Goal: Check status: Check status

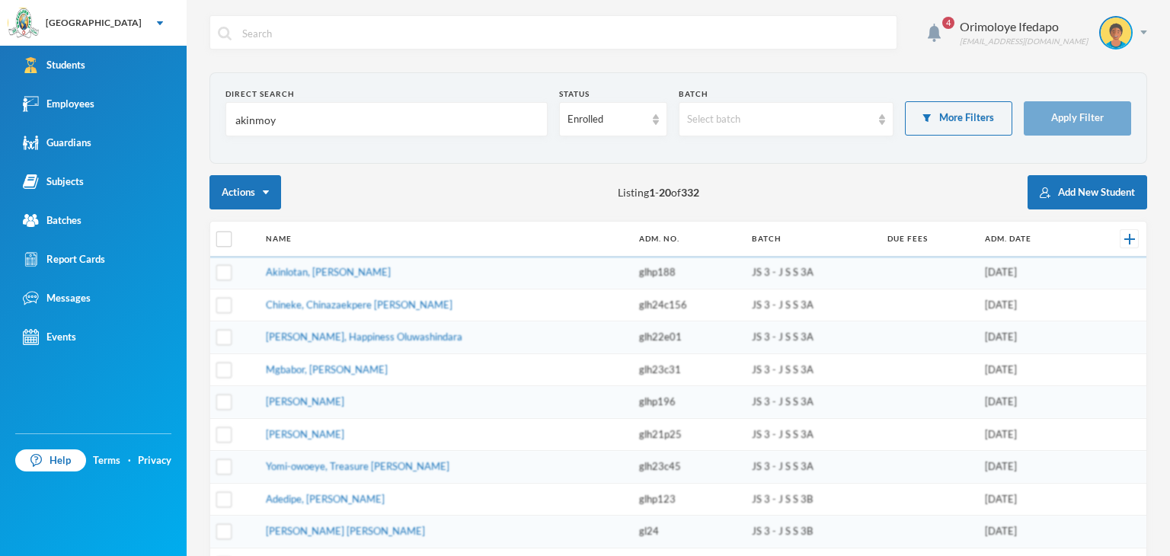
type input "akinmoyo"
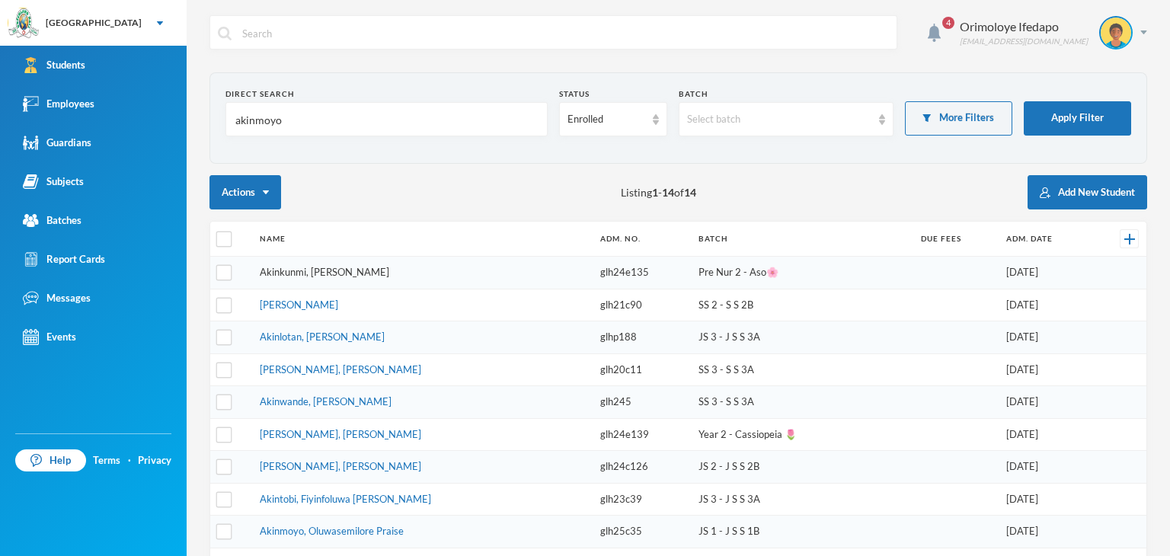
click at [383, 266] on link "Akinkunmi, Akinpelu Aayan" at bounding box center [325, 272] width 130 height 12
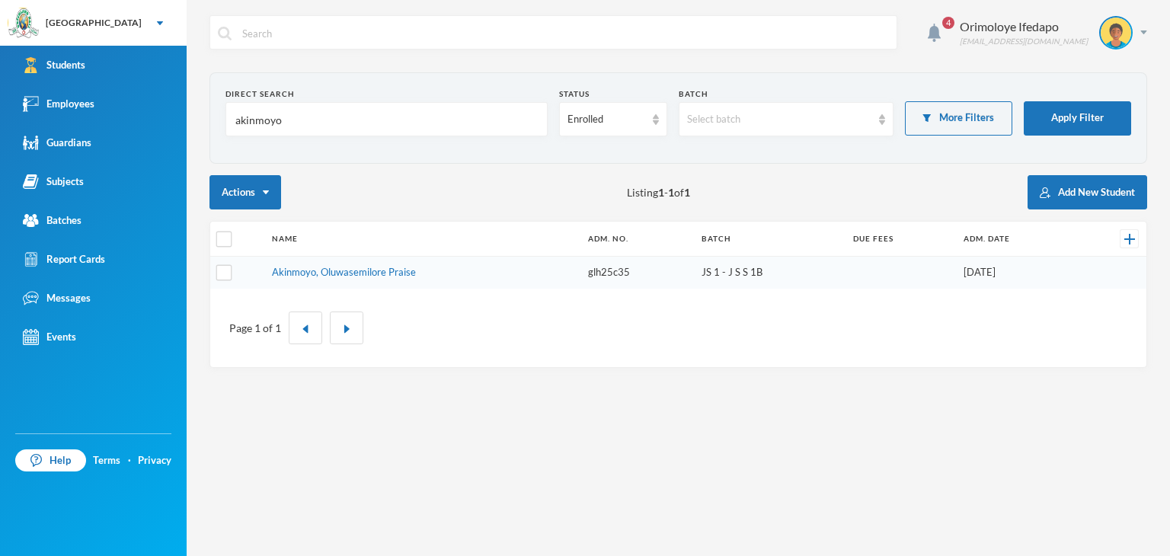
click at [326, 279] on td "Akinmoyo, Oluwasemilore Praise" at bounding box center [422, 273] width 316 height 32
click at [328, 269] on link "Akinmoyo, Oluwasemilore Praise" at bounding box center [344, 272] width 144 height 12
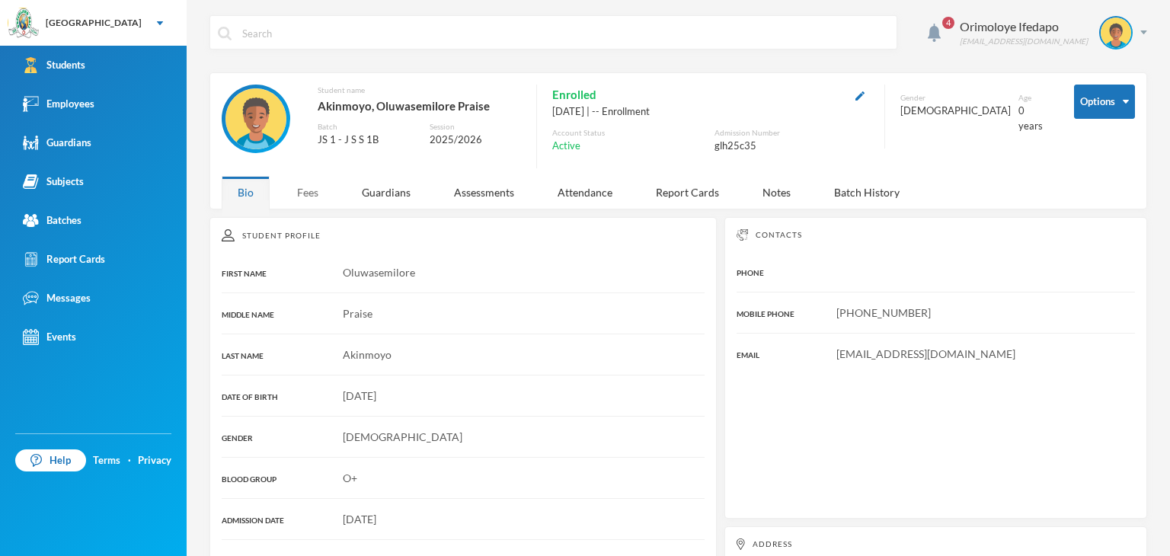
click at [296, 189] on div "Fees" at bounding box center [307, 192] width 53 height 33
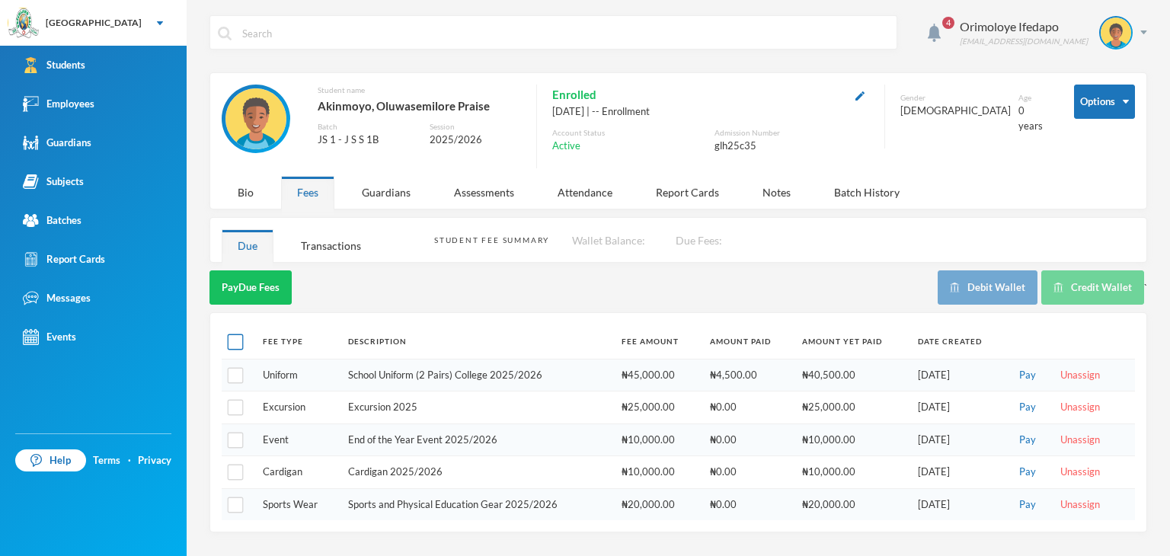
click at [238, 342] on input "checkbox" at bounding box center [236, 342] width 16 height 16
checkbox input "true"
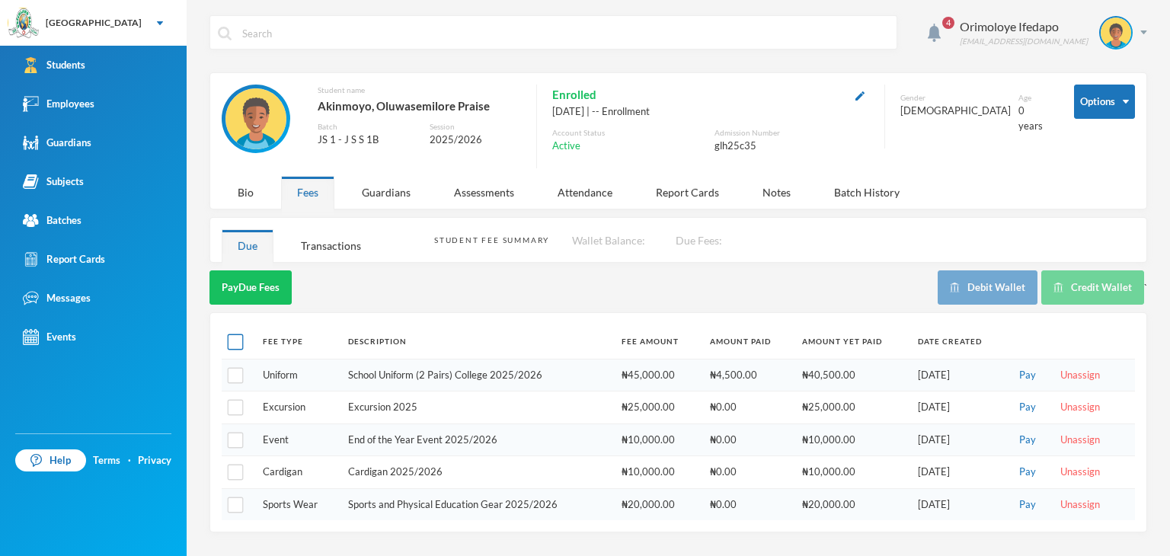
checkbox input "true"
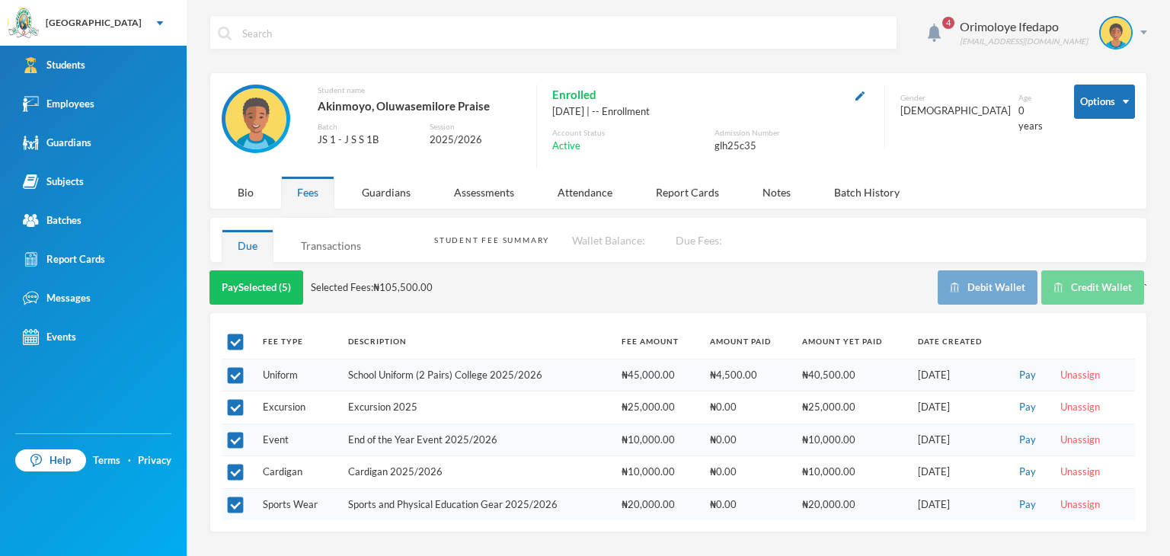
click at [337, 248] on div "Transactions" at bounding box center [331, 245] width 92 height 33
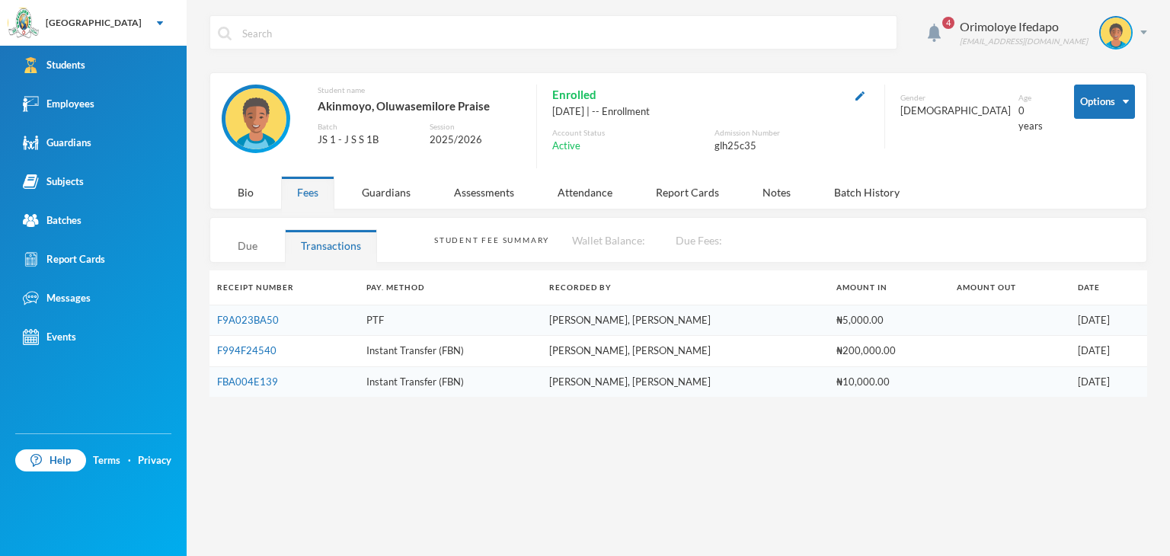
click at [245, 259] on div "Due" at bounding box center [248, 245] width 52 height 33
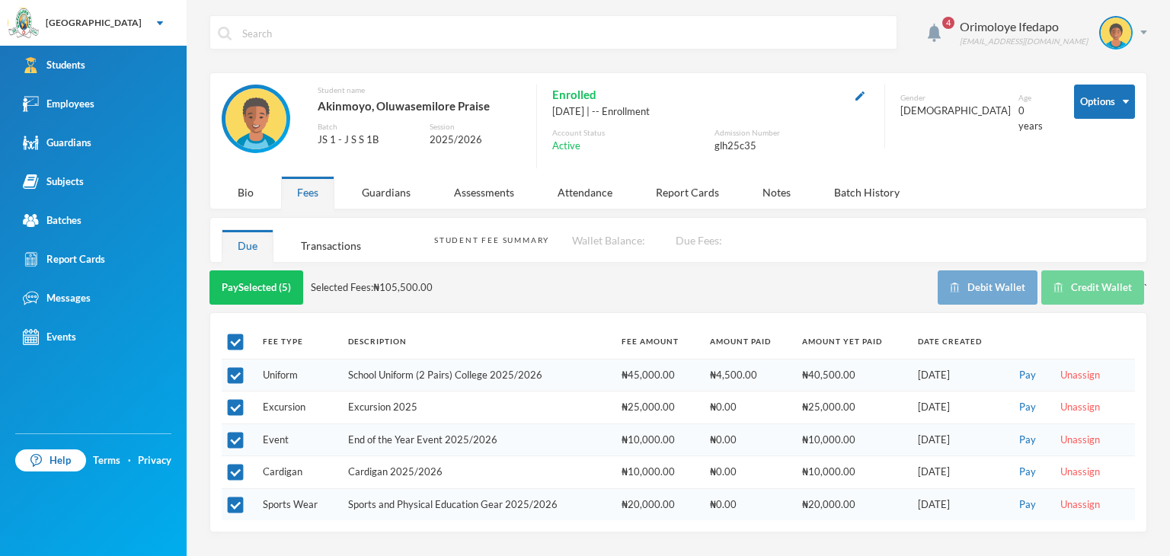
click at [336, 254] on div "Transactions" at bounding box center [331, 245] width 92 height 33
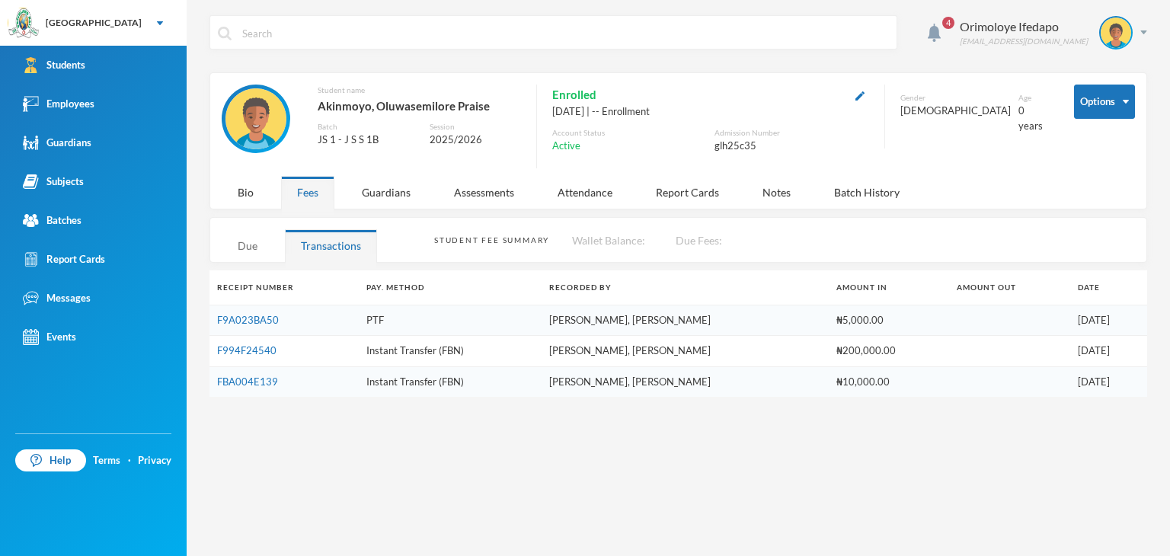
click at [247, 232] on div "Due" at bounding box center [248, 245] width 52 height 33
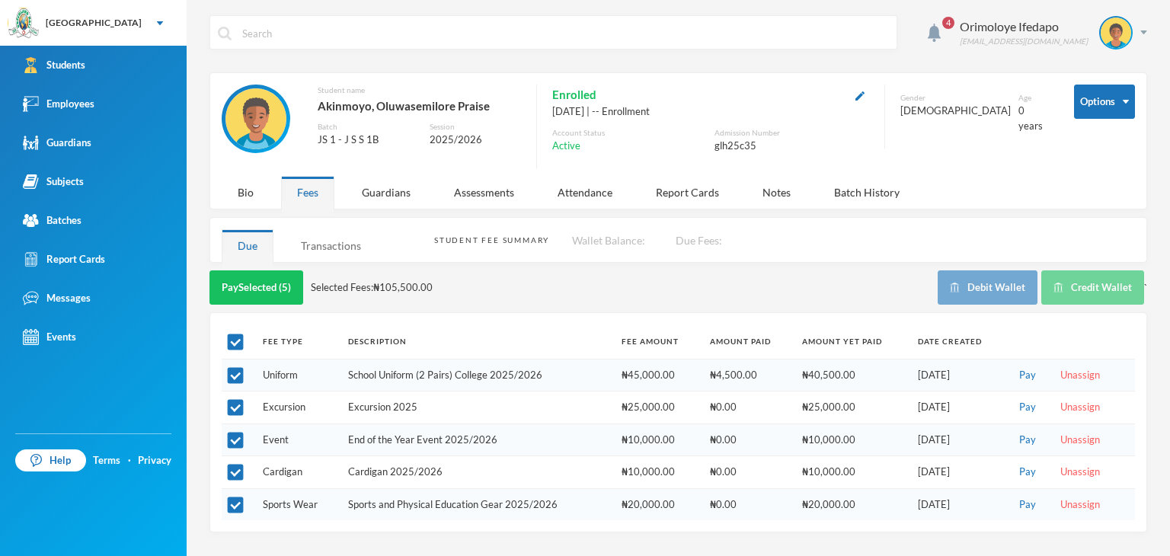
click at [344, 229] on div "Transactions" at bounding box center [331, 245] width 92 height 33
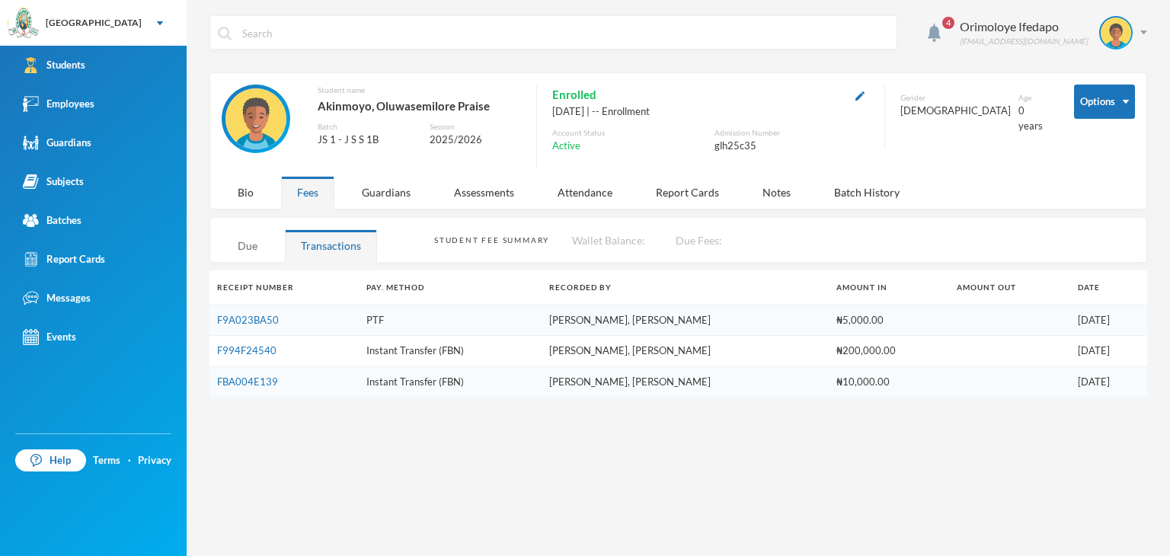
click at [243, 247] on div "Due" at bounding box center [248, 245] width 52 height 33
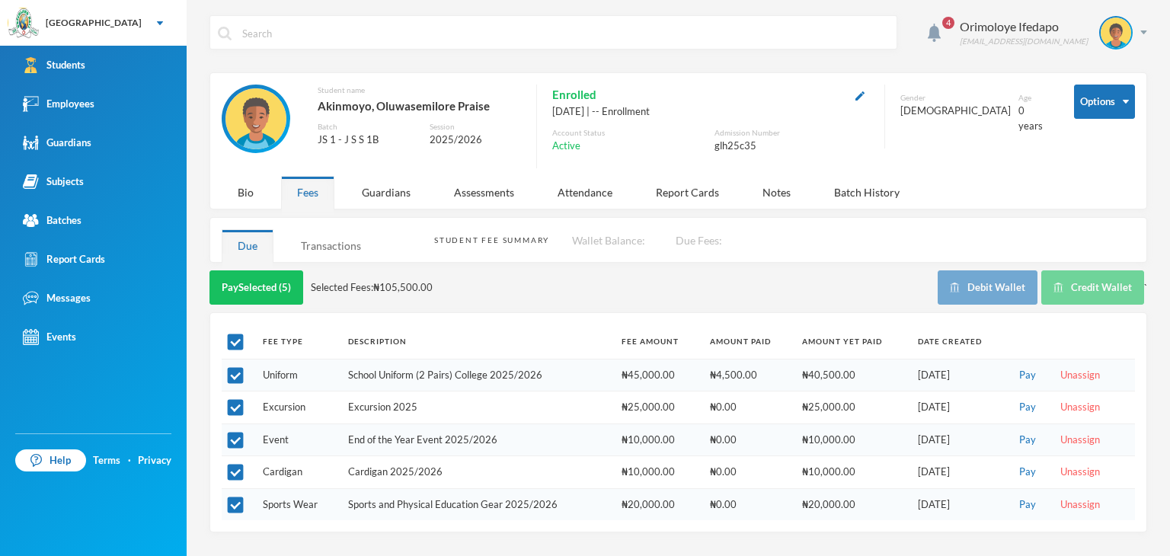
click at [308, 242] on div "Transactions" at bounding box center [331, 245] width 92 height 33
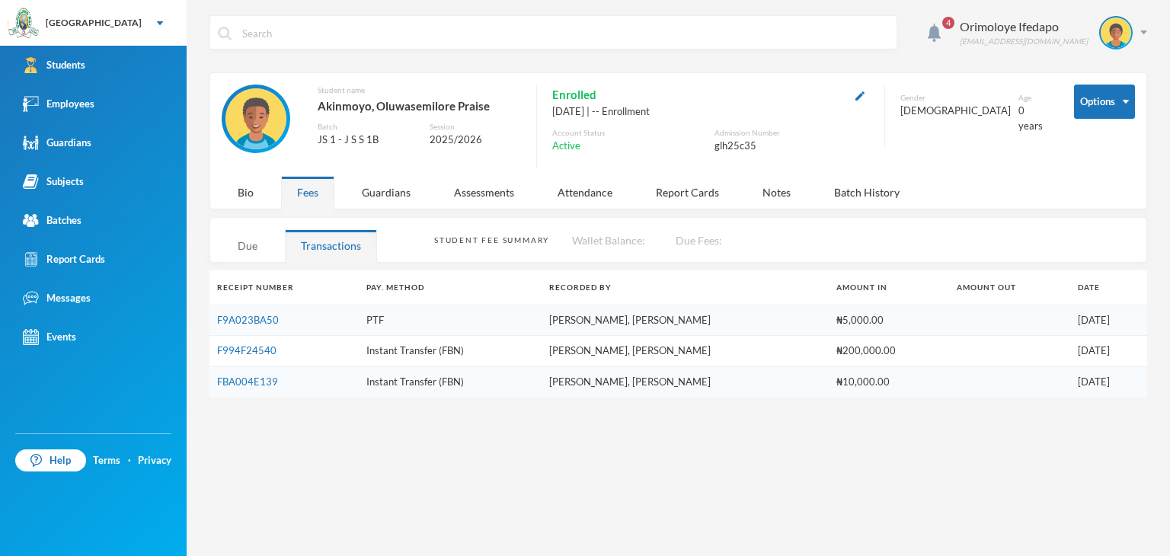
click at [245, 252] on div "Due" at bounding box center [248, 245] width 52 height 33
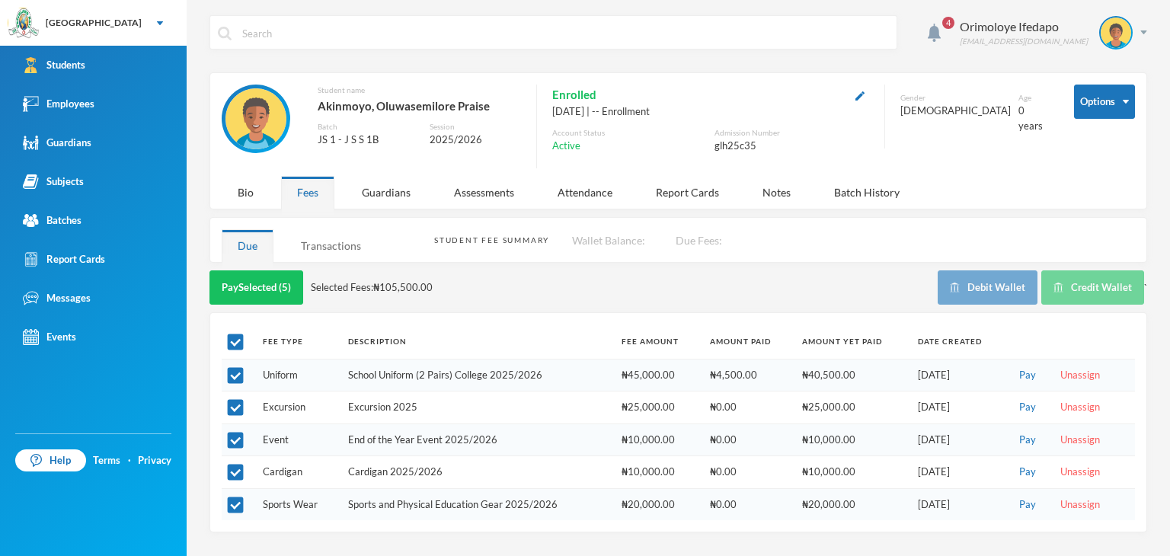
click at [336, 229] on div "Transactions" at bounding box center [331, 245] width 92 height 33
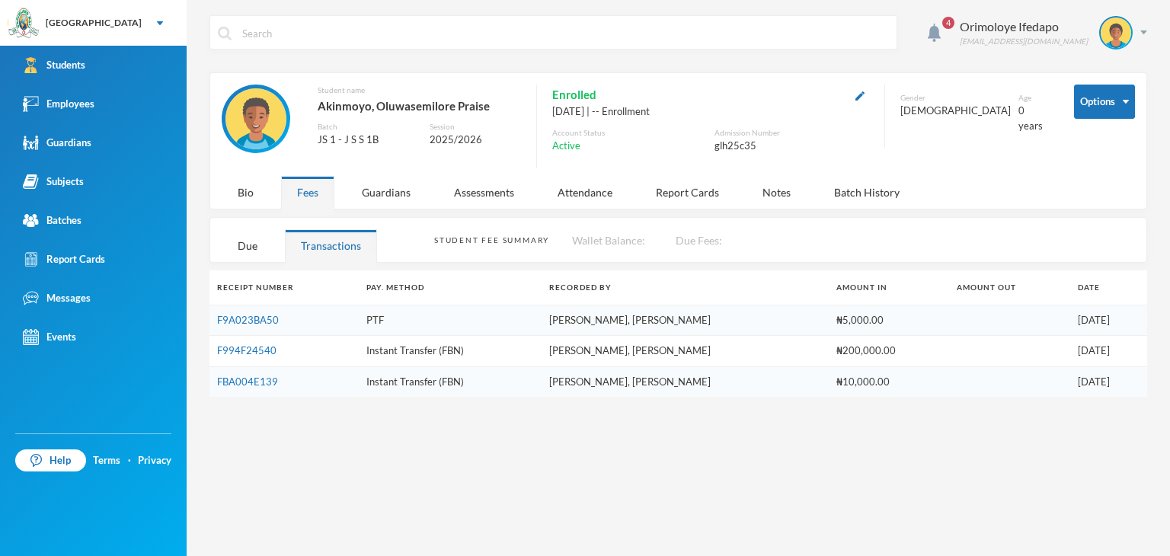
click at [235, 243] on div "Due" at bounding box center [248, 245] width 52 height 33
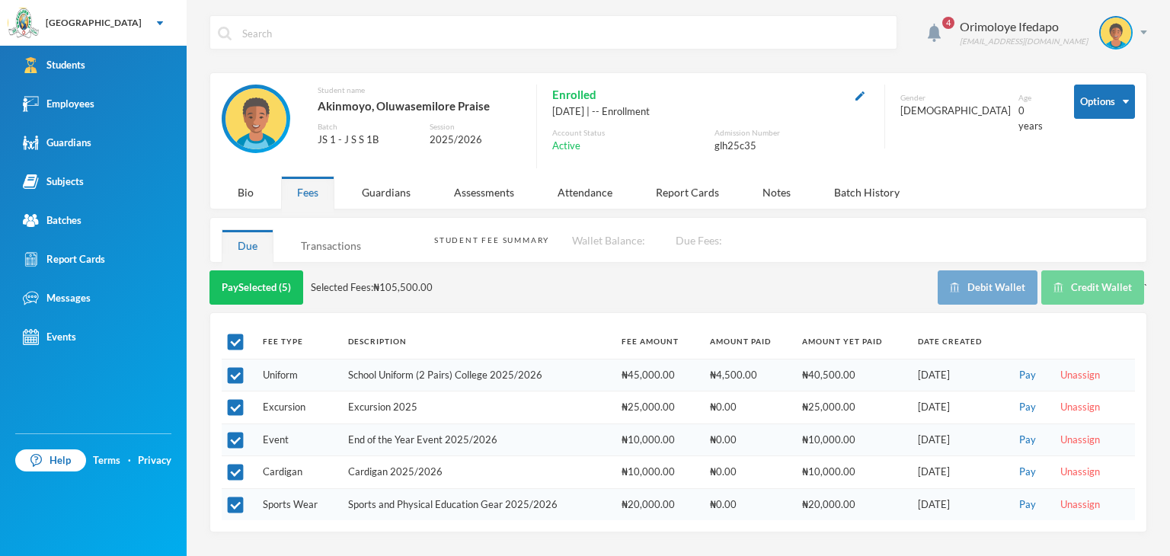
click at [335, 240] on div "Transactions" at bounding box center [331, 245] width 92 height 33
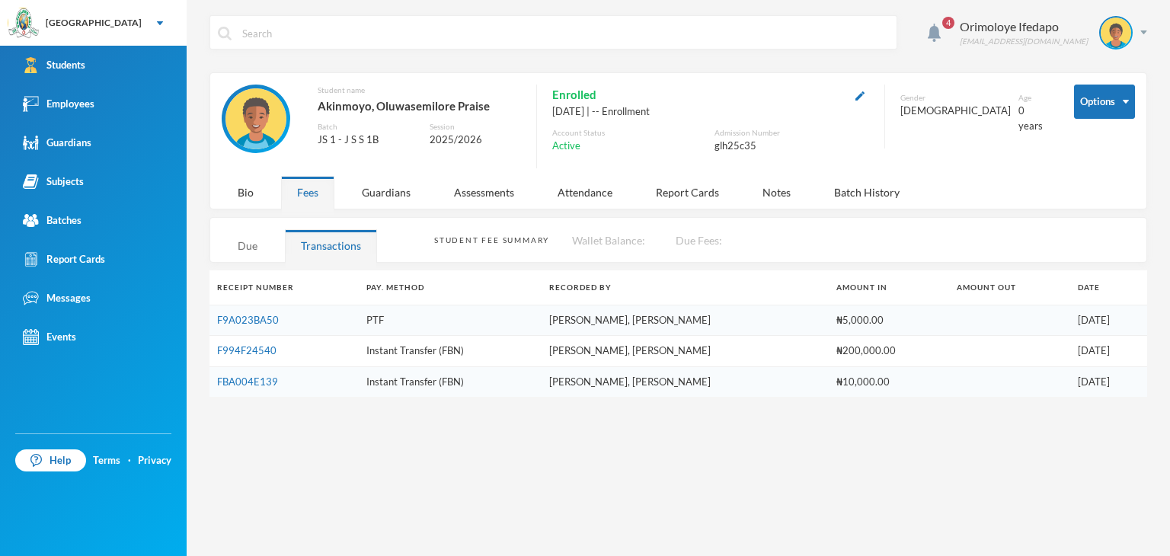
click at [252, 241] on div "Due" at bounding box center [248, 245] width 52 height 33
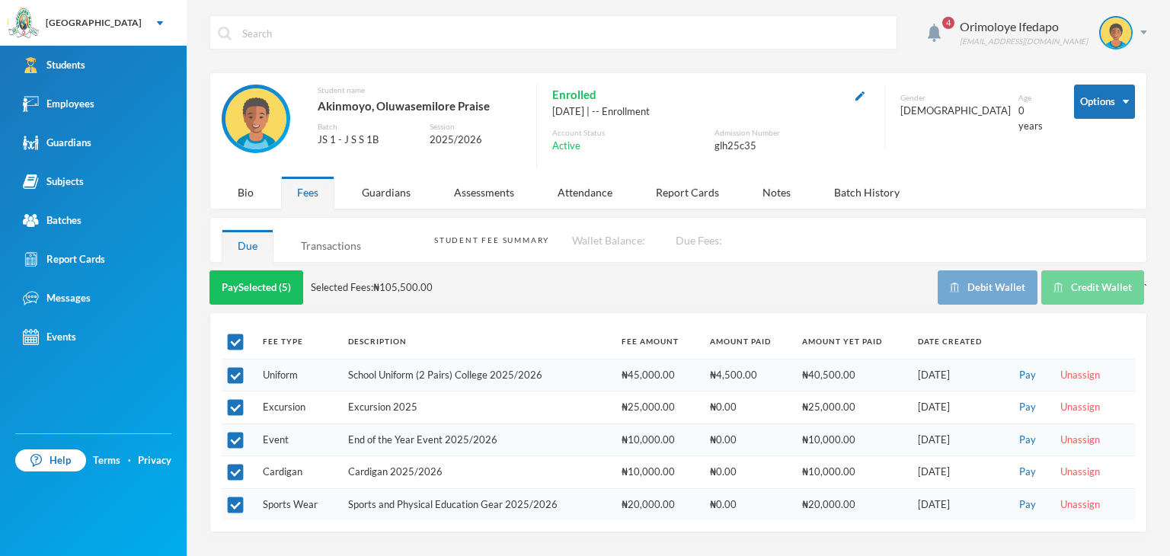
click at [307, 247] on div "Transactions" at bounding box center [331, 245] width 92 height 33
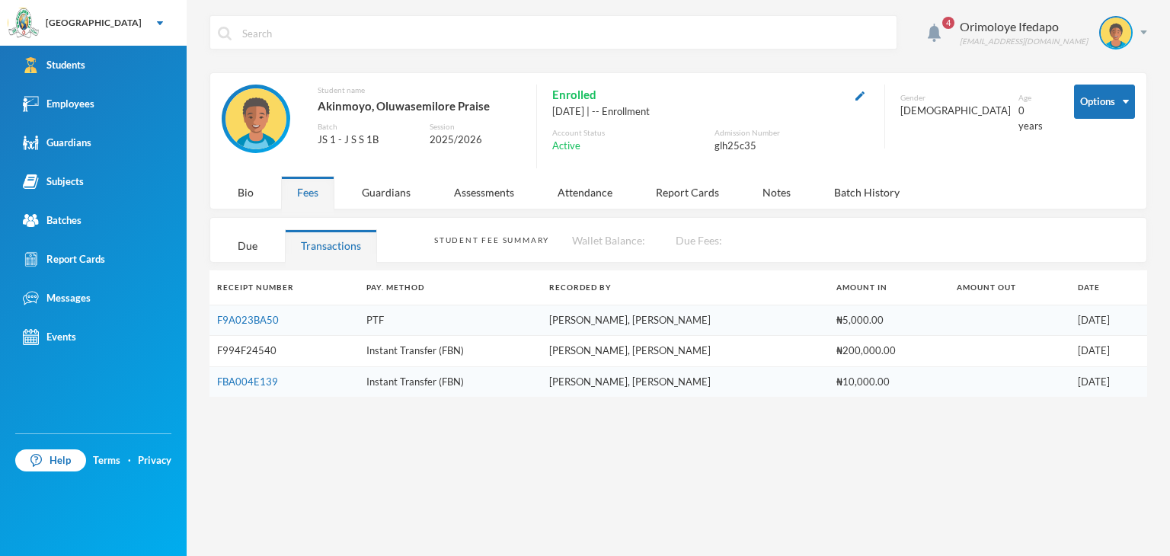
click at [255, 344] on link "F994F24540" at bounding box center [246, 350] width 59 height 12
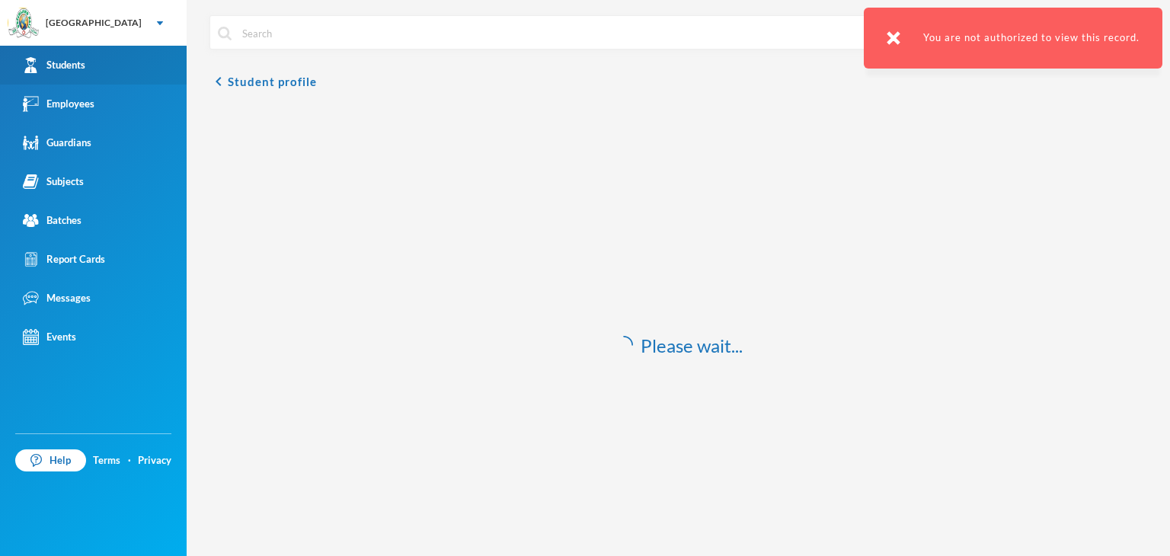
click at [69, 68] on div "Students" at bounding box center [54, 65] width 62 height 16
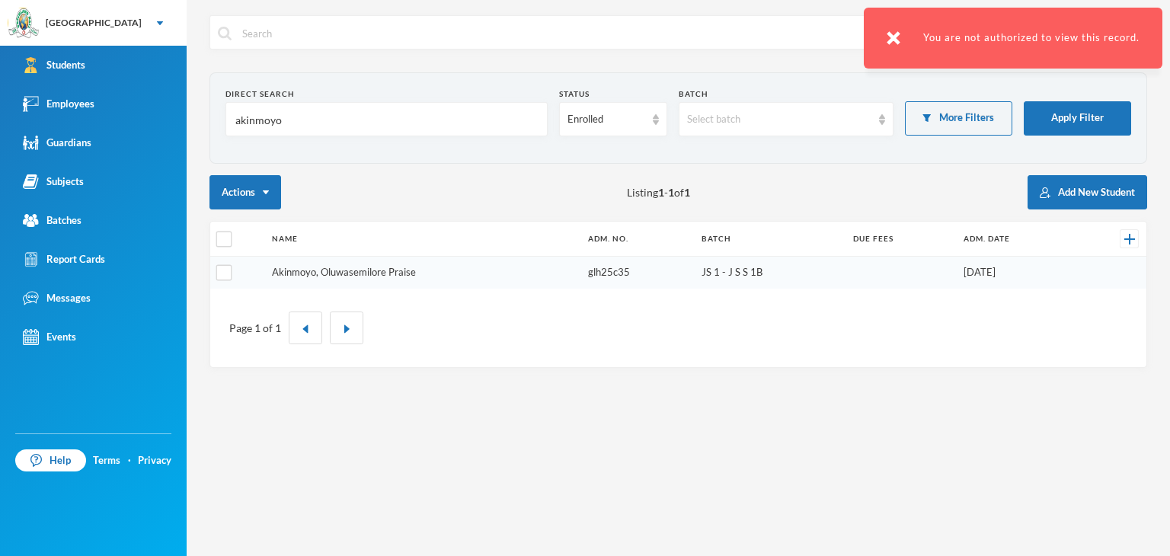
click at [382, 274] on link "Akinmoyo, Oluwasemilore Praise" at bounding box center [344, 272] width 144 height 12
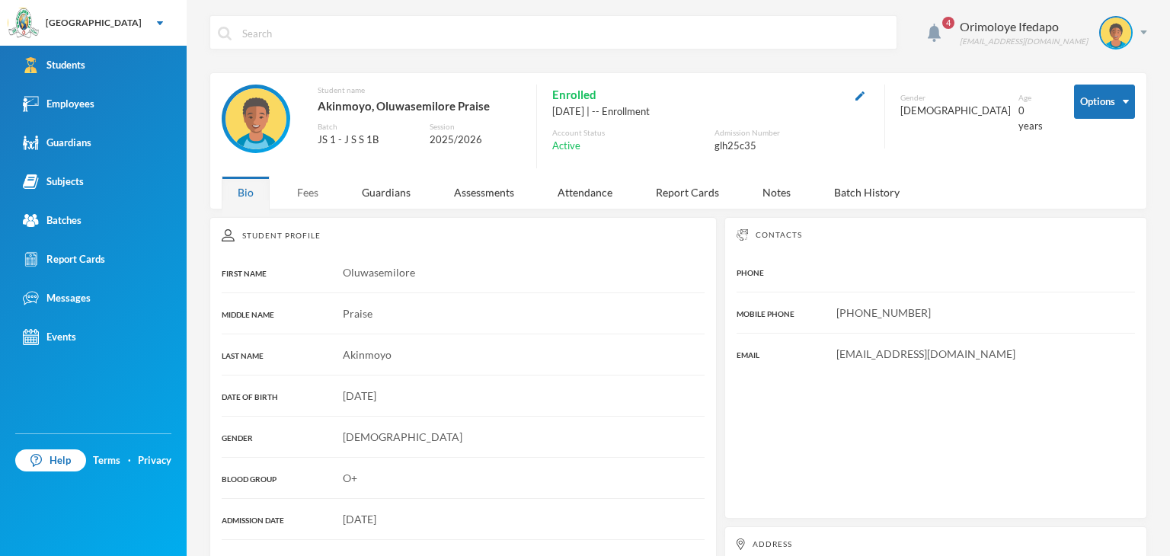
click at [297, 187] on div "Fees" at bounding box center [307, 192] width 53 height 33
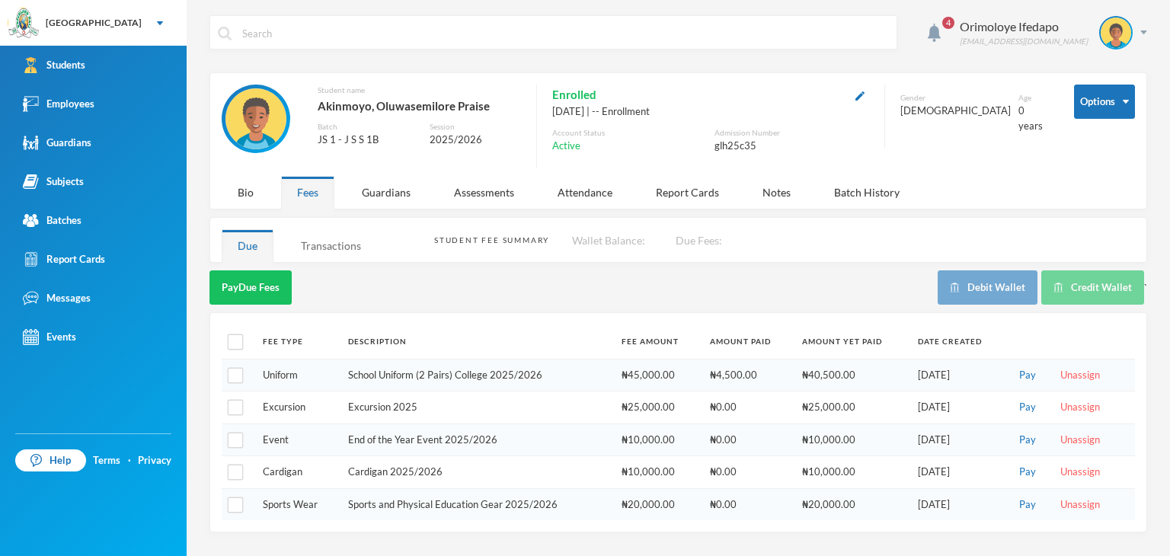
click at [340, 242] on div "Transactions" at bounding box center [331, 245] width 92 height 33
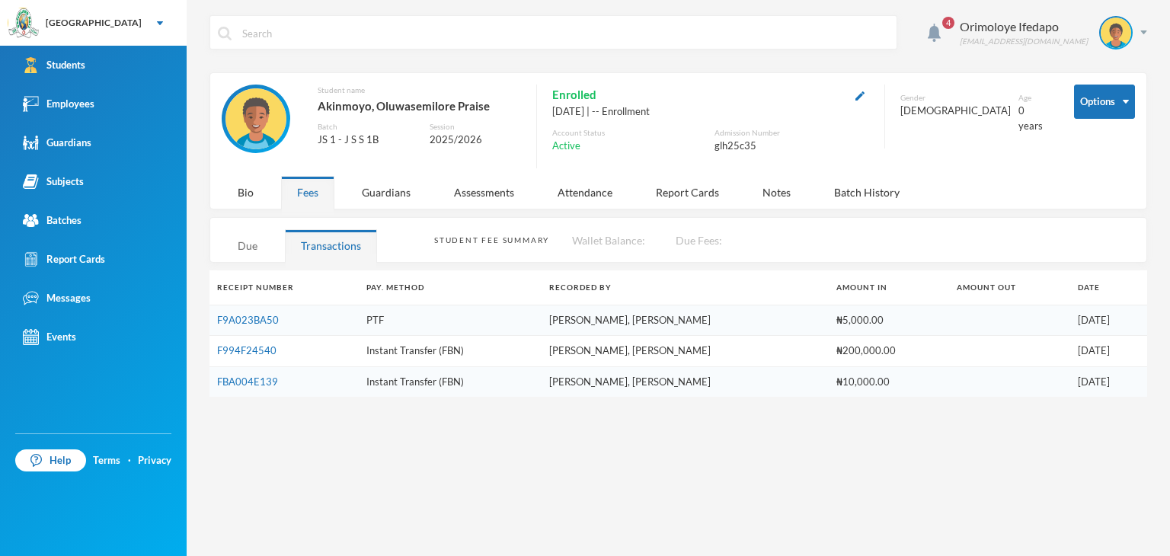
click at [259, 233] on div "Due" at bounding box center [248, 245] width 52 height 33
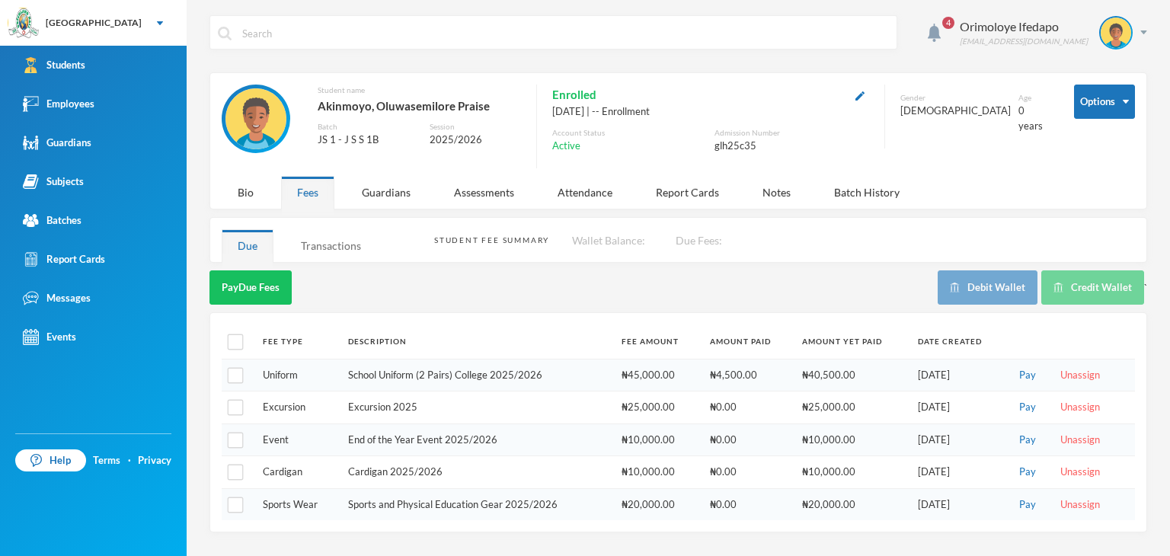
click at [323, 229] on div "Transactions" at bounding box center [331, 245] width 92 height 33
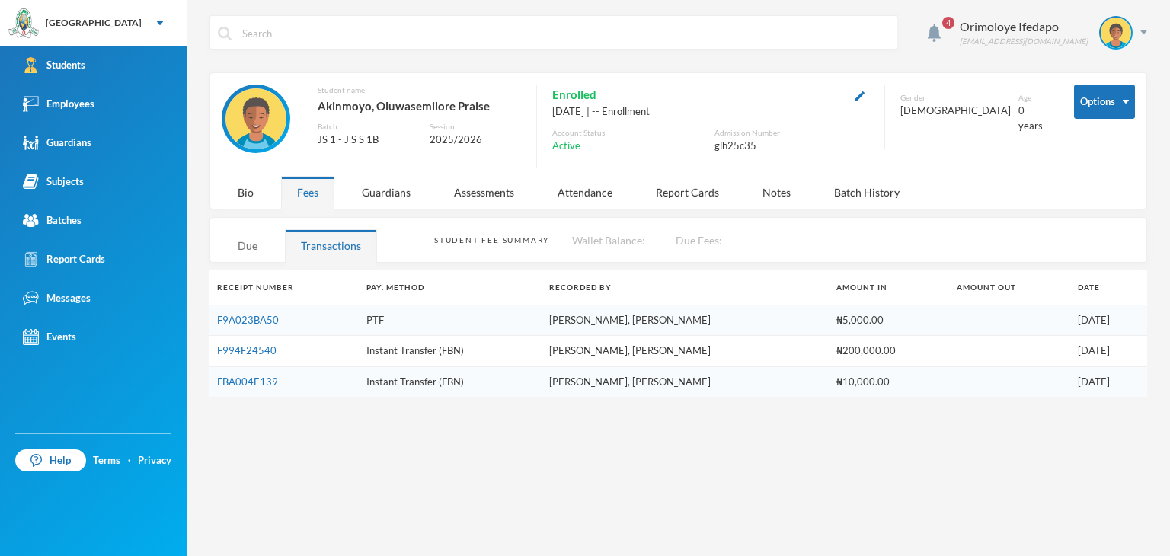
click at [257, 238] on div "Due" at bounding box center [248, 245] width 52 height 33
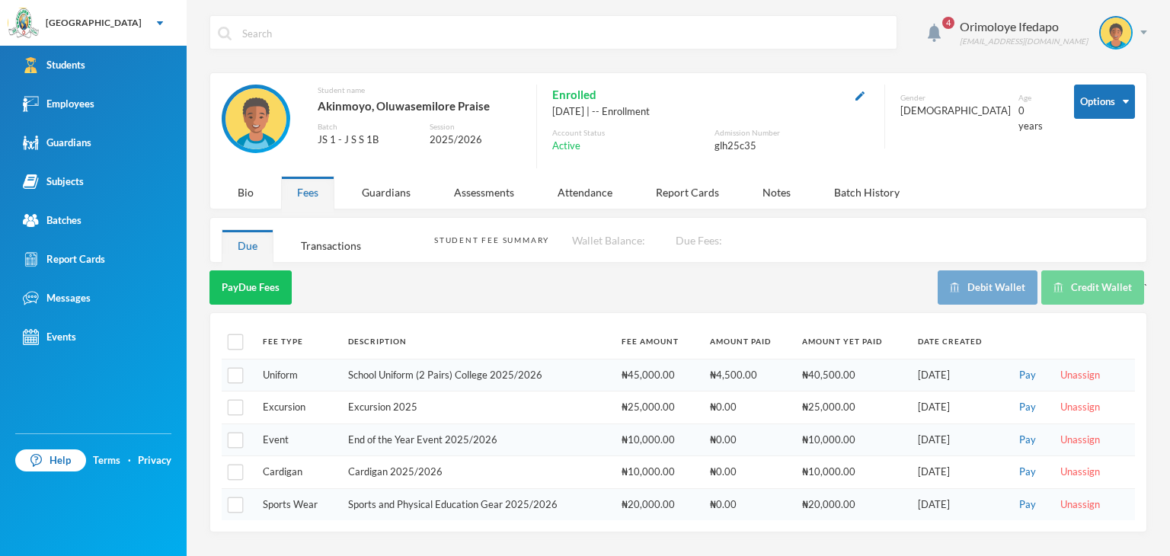
click at [309, 246] on div "Transactions" at bounding box center [331, 245] width 92 height 33
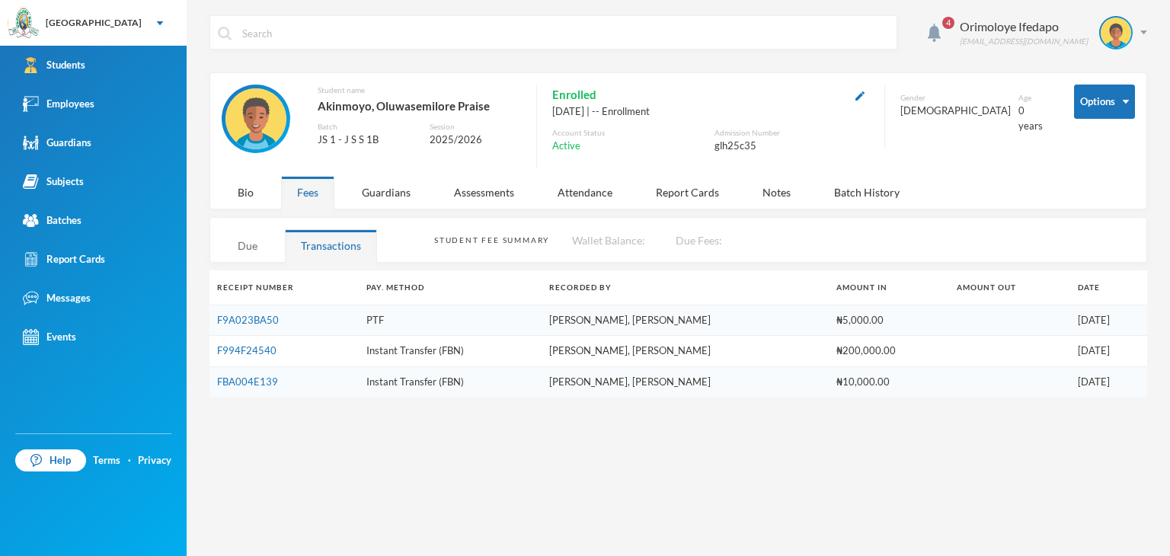
click at [250, 243] on div "Due" at bounding box center [248, 245] width 52 height 33
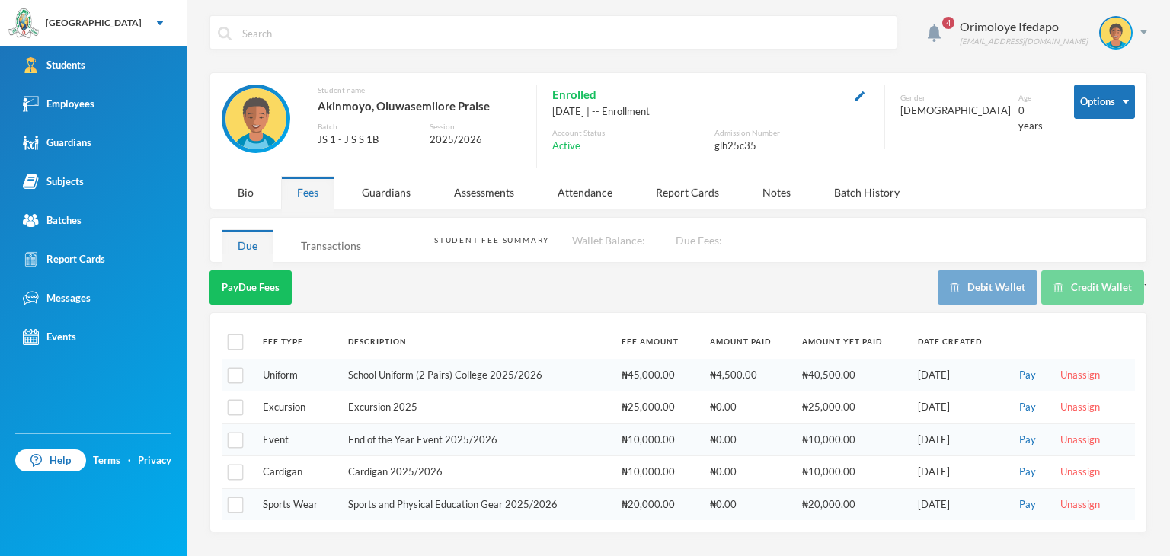
click at [326, 245] on div "Transactions" at bounding box center [331, 245] width 92 height 33
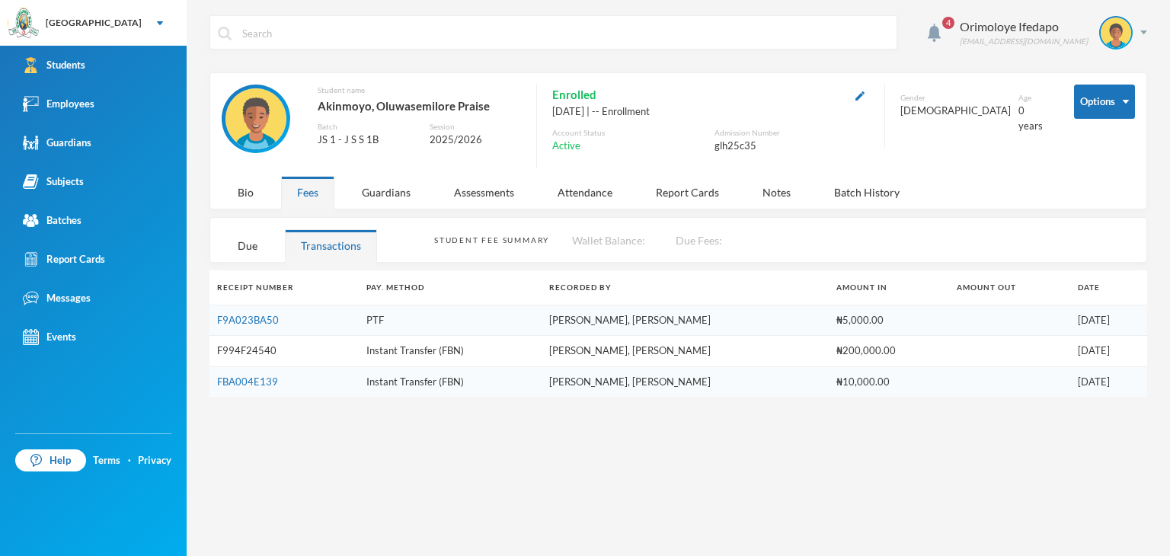
click at [253, 349] on link "F994F24540" at bounding box center [246, 350] width 59 height 12
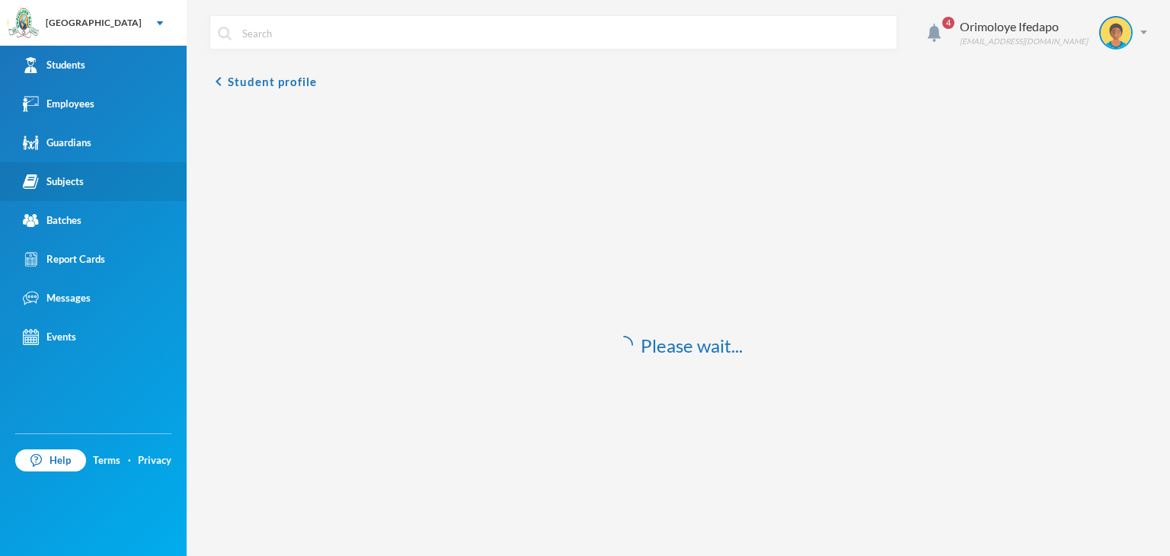
click at [69, 181] on div "Subjects" at bounding box center [53, 182] width 61 height 16
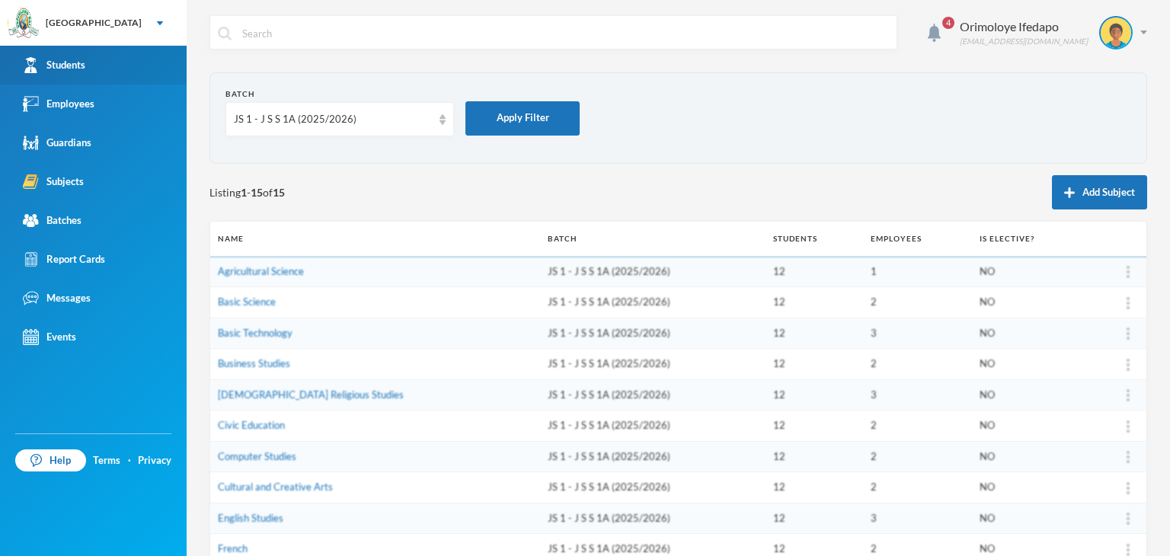
click at [57, 65] on div "Students" at bounding box center [54, 65] width 62 height 16
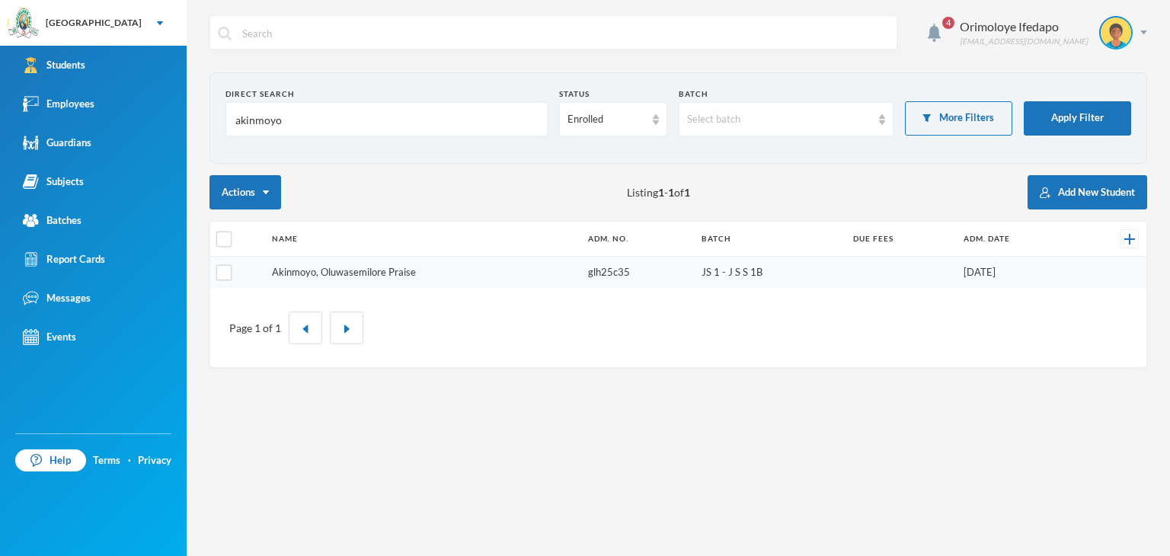
click at [352, 274] on link "Akinmoyo, Oluwasemilore Praise" at bounding box center [344, 272] width 144 height 12
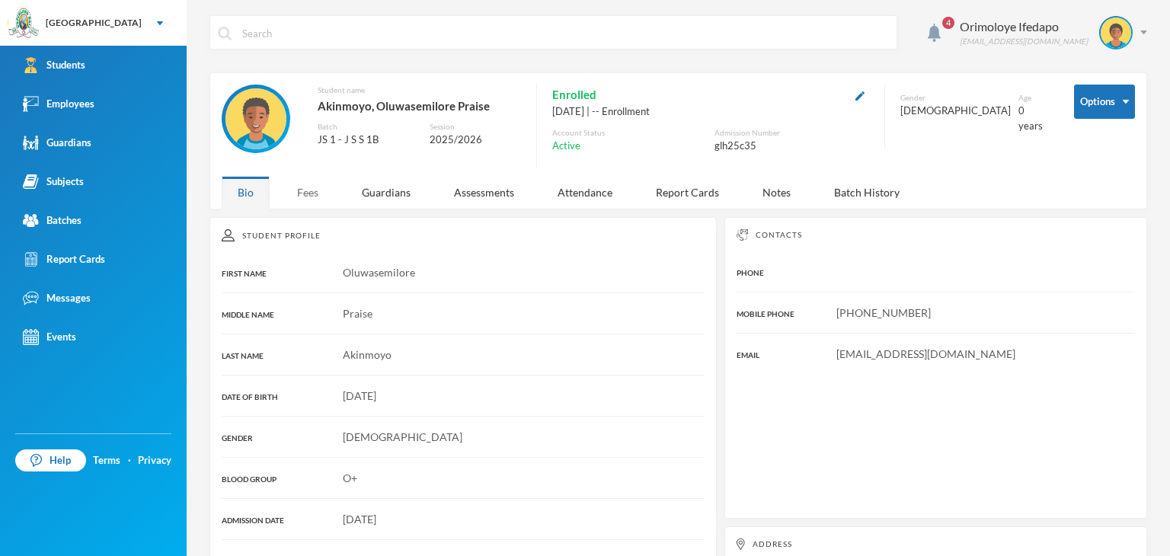
click at [298, 198] on div "Fees" at bounding box center [307, 192] width 53 height 33
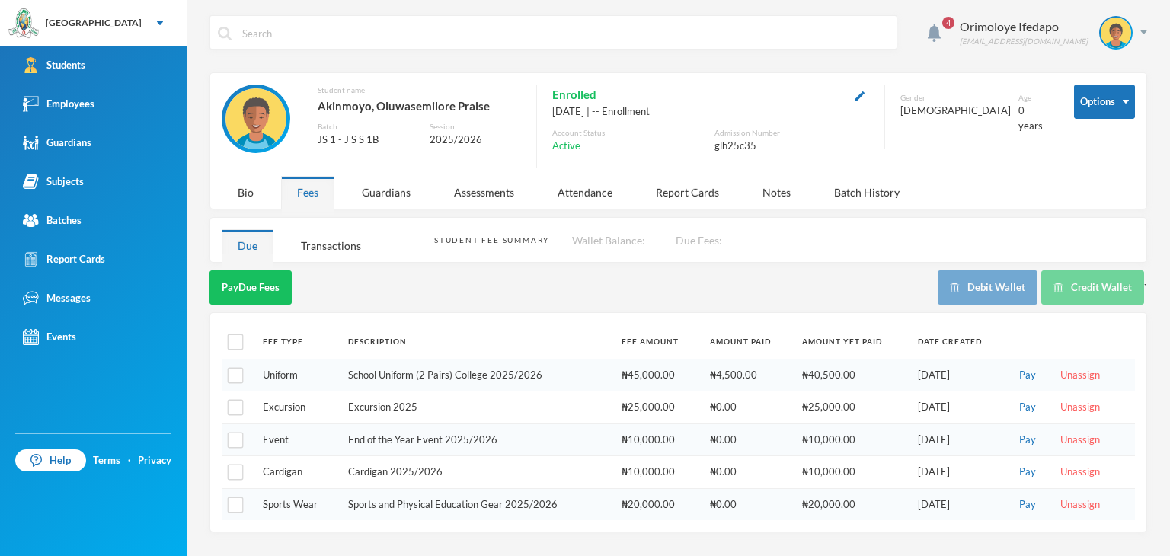
click at [298, 198] on div "Fees" at bounding box center [307, 192] width 53 height 33
click at [354, 246] on div "Transactions" at bounding box center [331, 245] width 92 height 33
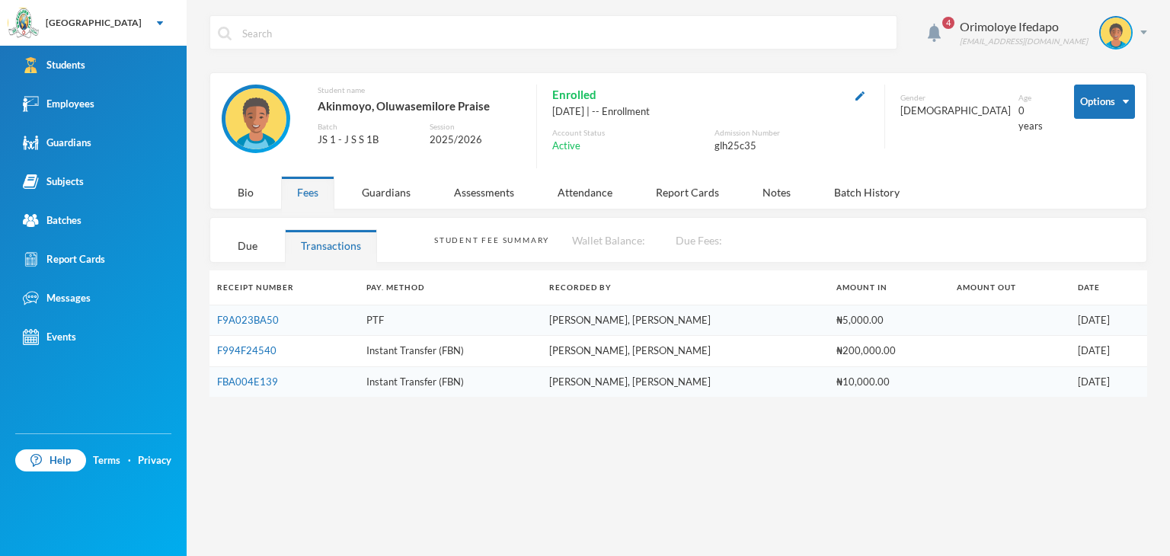
click at [731, 142] on div "glh25c35" at bounding box center [792, 146] width 155 height 15
copy div "glh25c35"
click at [1140, 34] on div "Orimoloye Ifedapo dapo.orimoloye@greenlandhall.org" at bounding box center [1048, 33] width 199 height 34
click at [1098, 113] on button "Logout" at bounding box center [1105, 111] width 69 height 23
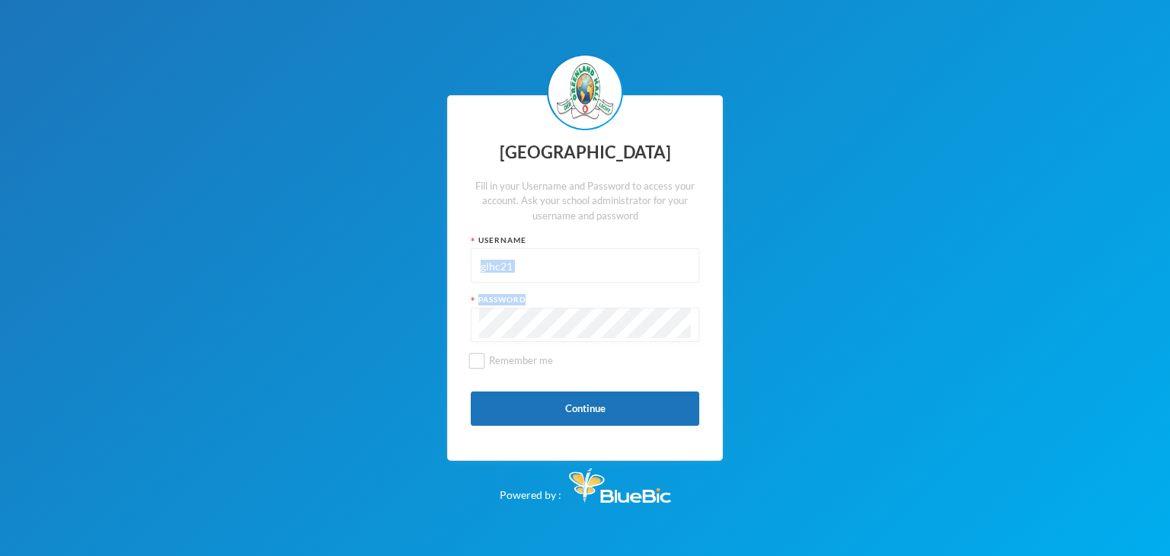
drag, startPoint x: 543, startPoint y: 290, endPoint x: 539, endPoint y: 269, distance: 21.7
click at [539, 269] on div "Greenland Hall Fill in your Username and Password to access your account. Ask y…" at bounding box center [585, 278] width 276 height 366
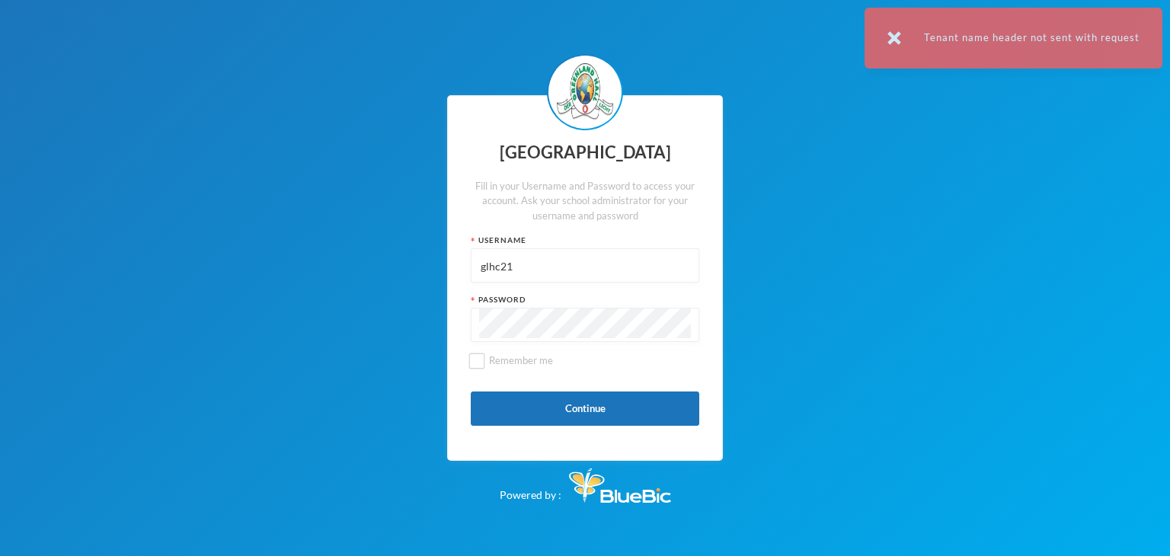
click at [539, 269] on input "glhc21" at bounding box center [585, 266] width 212 height 34
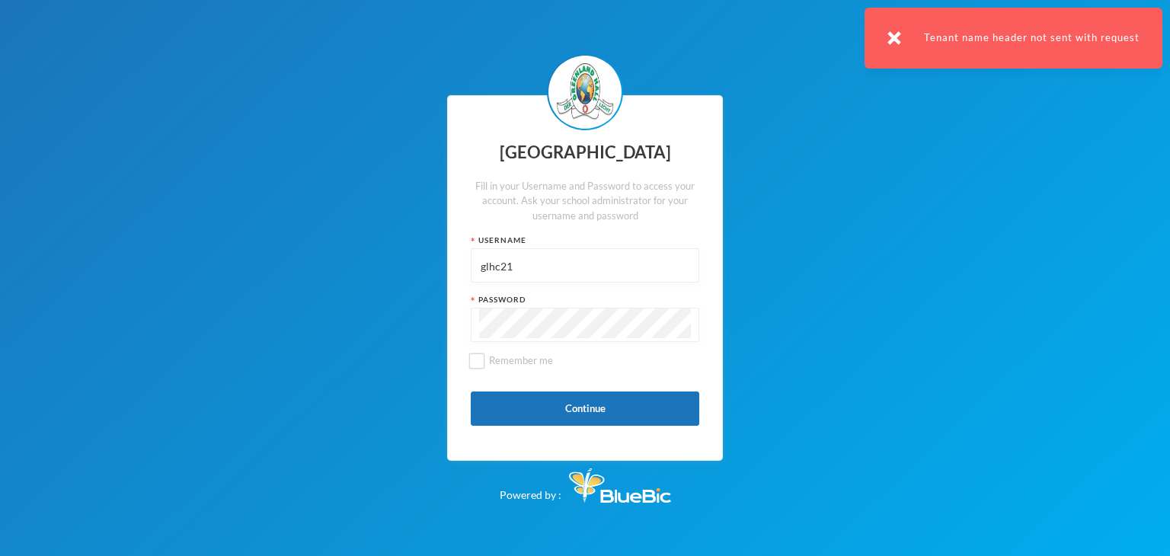
paste input "25c35"
click at [539, 269] on input "glh25c35" at bounding box center [585, 266] width 212 height 34
type input "glh25c35"
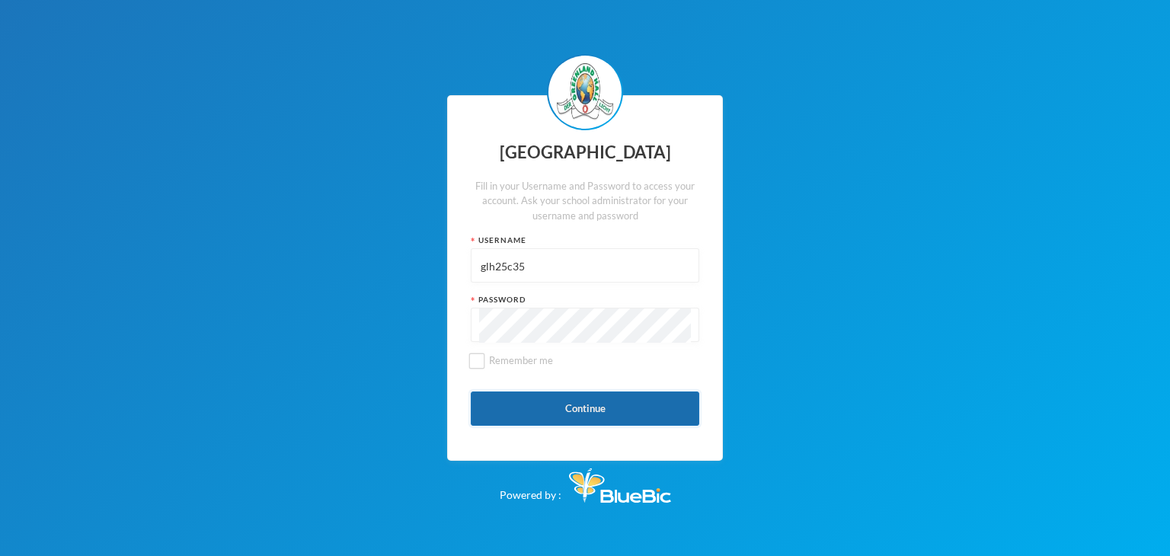
click at [513, 411] on button "Continue" at bounding box center [585, 409] width 229 height 34
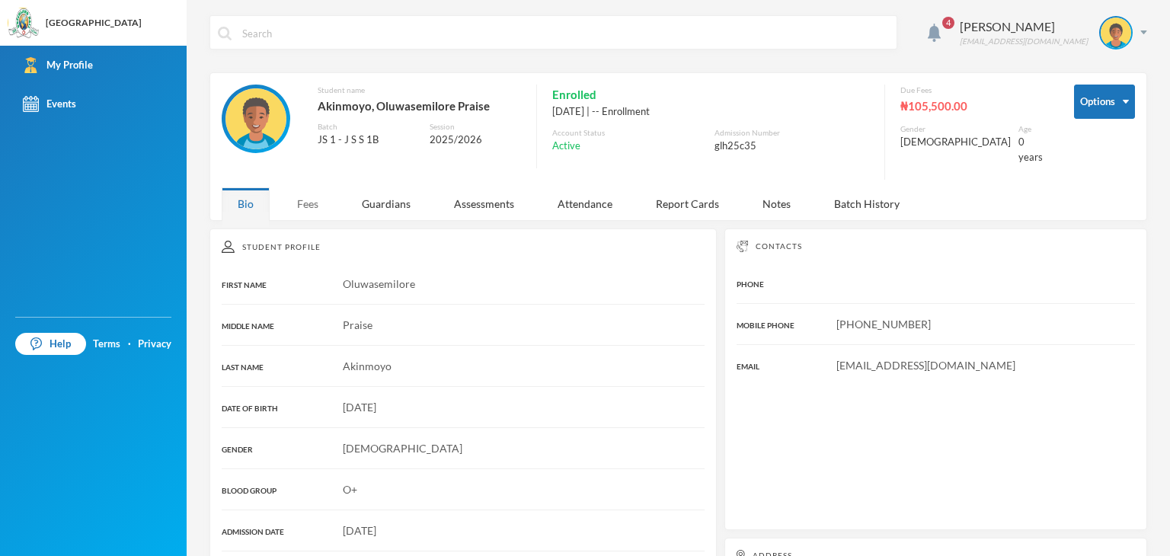
click at [306, 187] on div "Fees" at bounding box center [307, 203] width 53 height 33
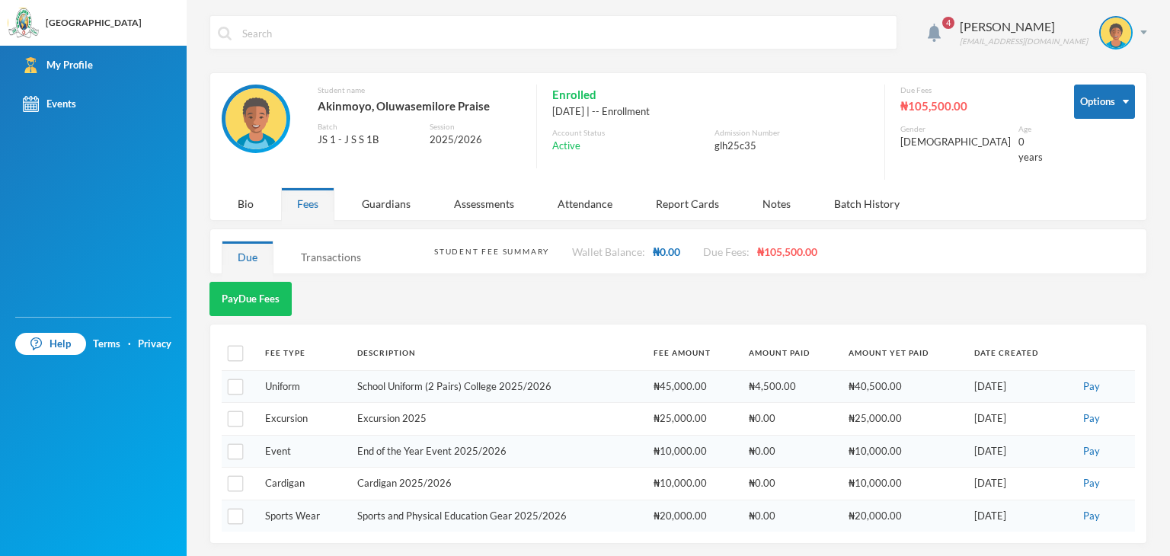
click at [332, 244] on div "Transactions" at bounding box center [331, 257] width 92 height 33
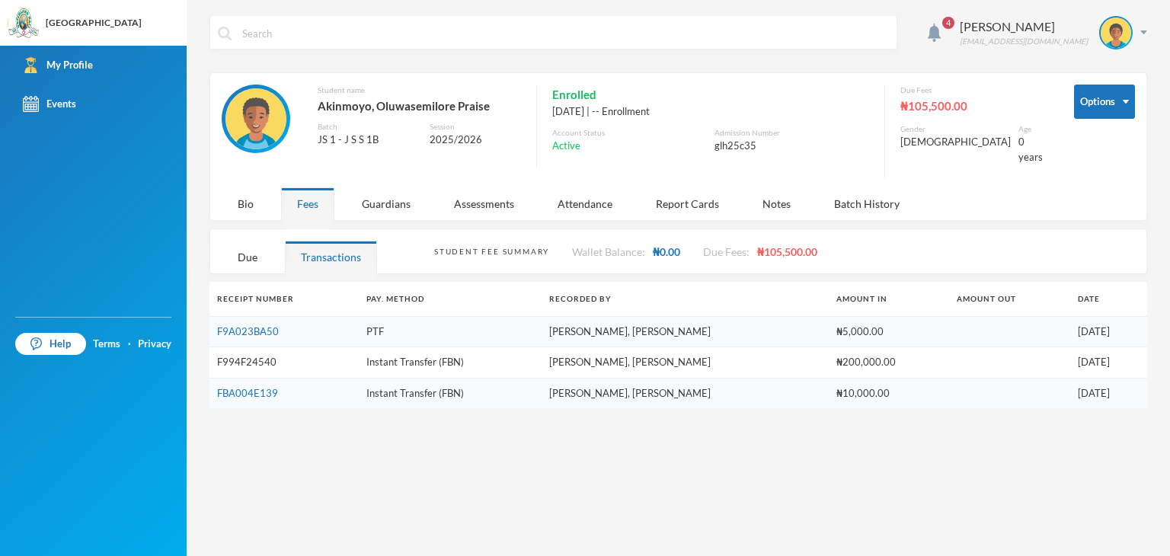
click at [256, 356] on link "F994F24540" at bounding box center [246, 362] width 59 height 12
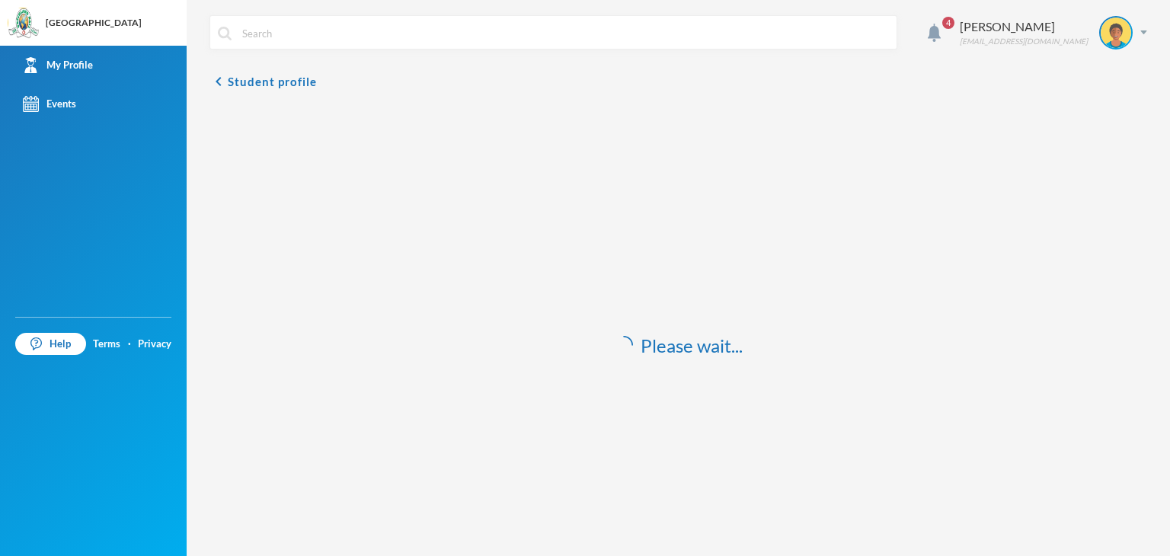
click at [256, 344] on div "Please wait..." at bounding box center [679, 346] width 938 height 480
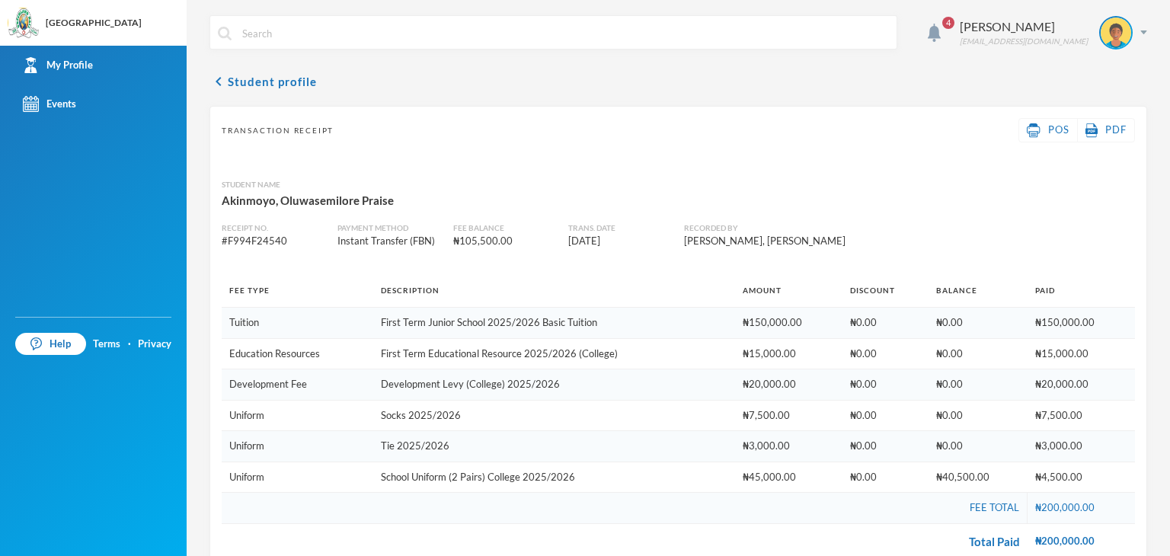
scroll to position [29, 0]
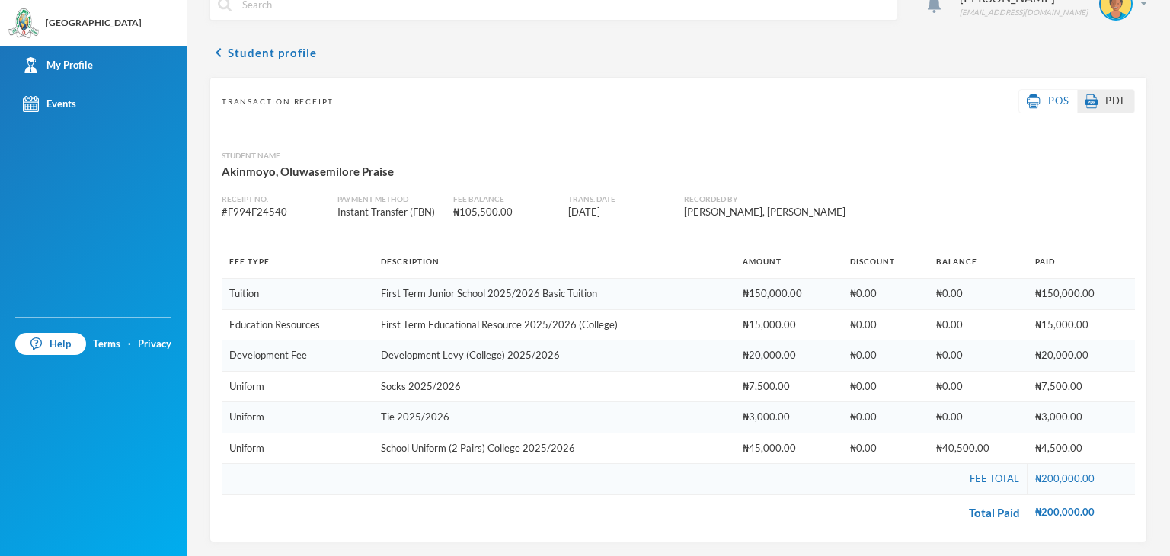
click at [1090, 94] on link "PDF" at bounding box center [1106, 101] width 41 height 15
click at [1048, 104] on span "POS" at bounding box center [1058, 100] width 21 height 12
click at [188, 47] on div "4 Akinmoyo Oluwasemilore akinmoyoesther@gmail.com chevron_left Student profile …" at bounding box center [679, 278] width 984 height 556
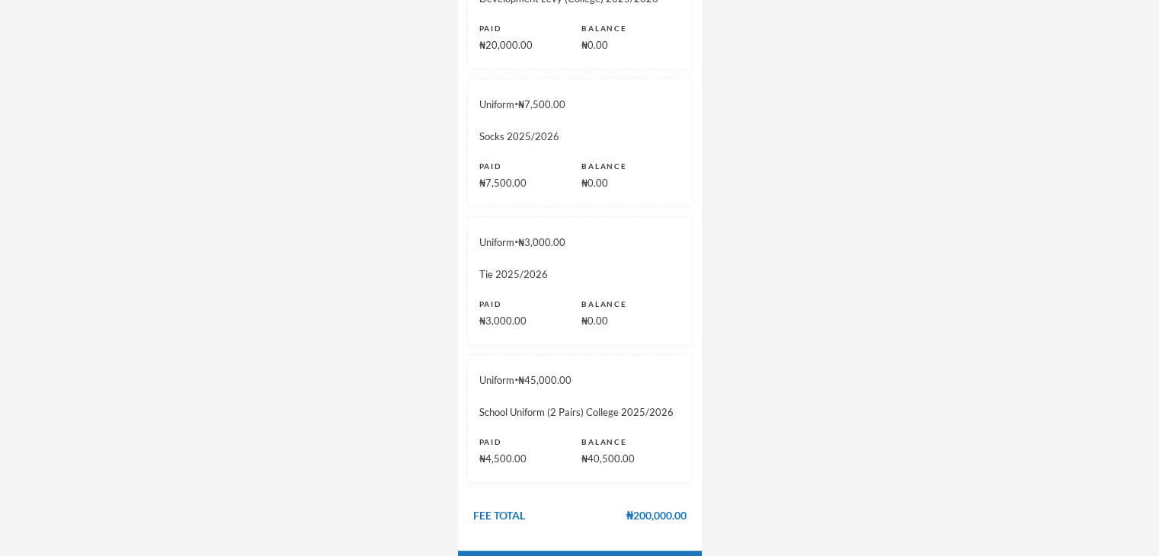
scroll to position [498, 0]
